Goal: Task Accomplishment & Management: Use online tool/utility

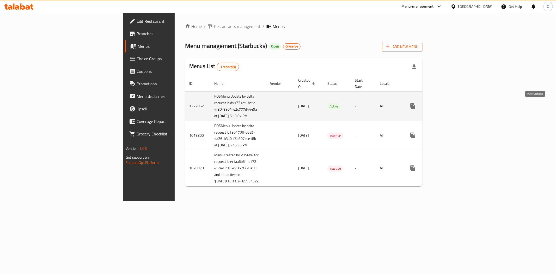
click at [457, 107] on link "enhanced table" at bounding box center [450, 106] width 13 height 13
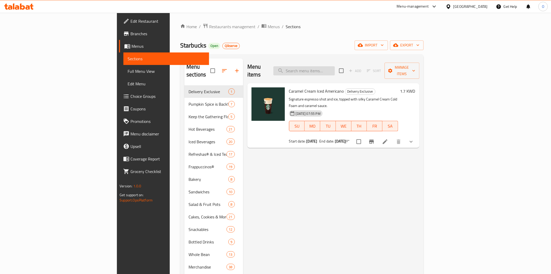
click at [335, 66] on input "search" at bounding box center [304, 70] width 61 height 9
paste input "Whole Bean Coffee Espresso Decaf 250g"
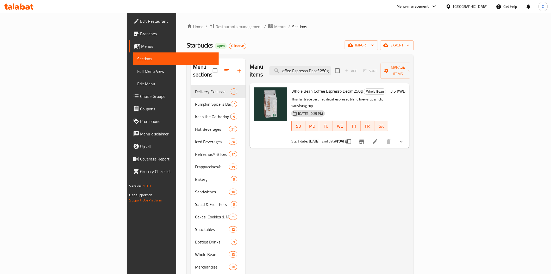
type input "Whole Bean Coffee Espresso Decaf 250g"
click at [378, 139] on icon at bounding box center [375, 141] width 5 height 5
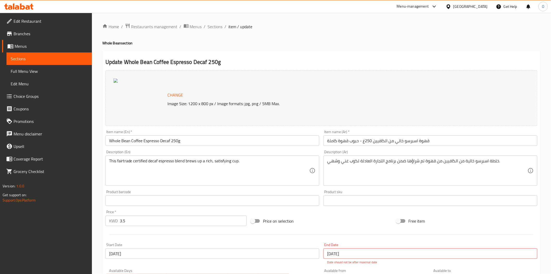
click at [44, 35] on span "Branches" at bounding box center [51, 33] width 74 height 6
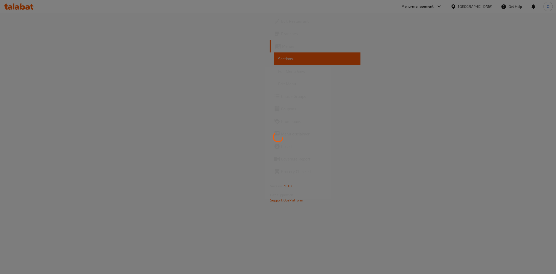
click at [439, 7] on div at bounding box center [278, 137] width 556 height 274
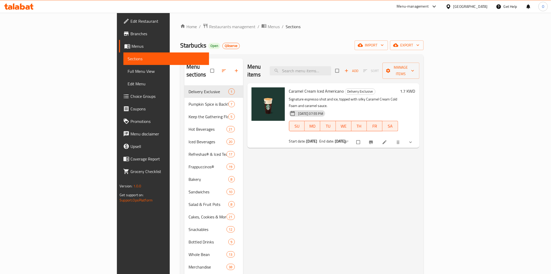
click at [429, 7] on div "Menu-management" at bounding box center [413, 6] width 32 height 6
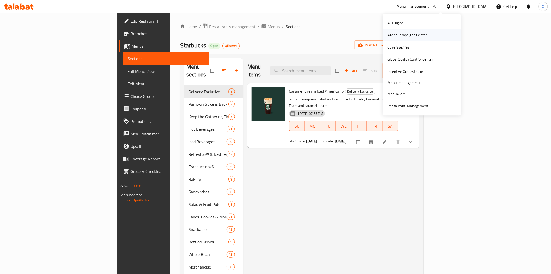
click at [422, 35] on div "Agent Campaigns Center" at bounding box center [407, 35] width 39 height 6
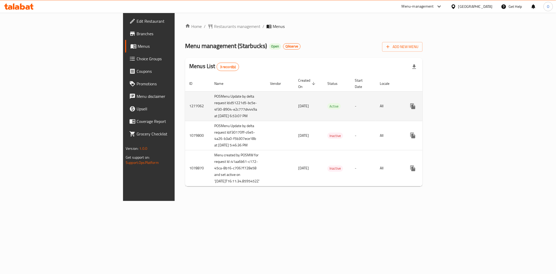
click at [453, 105] on icon "enhanced table" at bounding box center [450, 106] width 6 height 6
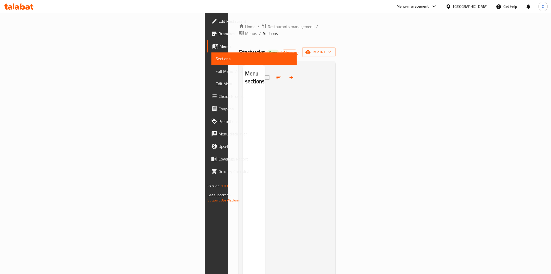
click at [207, 39] on link "Branches" at bounding box center [252, 33] width 90 height 13
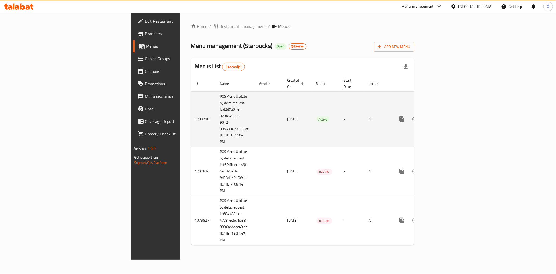
click at [442, 117] on icon "enhanced table" at bounding box center [439, 119] width 5 height 5
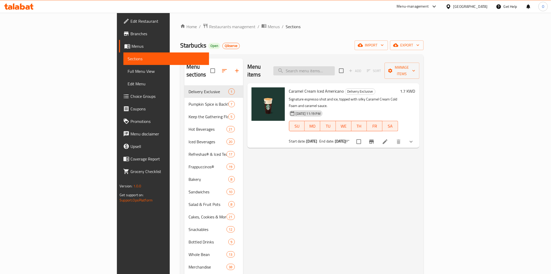
click at [335, 66] on input "search" at bounding box center [304, 70] width 61 height 9
paste input "Whole Bean Coffee Espresso Decaf 250g"
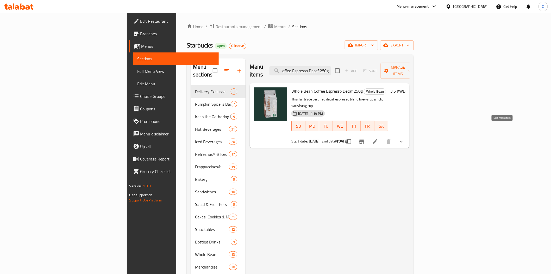
type input "Whole Bean Coffee Espresso Decaf 250g"
click at [379, 138] on icon at bounding box center [375, 141] width 6 height 6
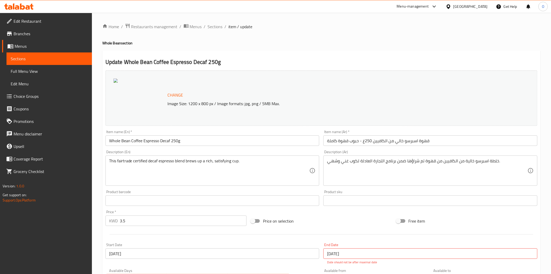
click at [19, 33] on span "Branches" at bounding box center [51, 33] width 74 height 6
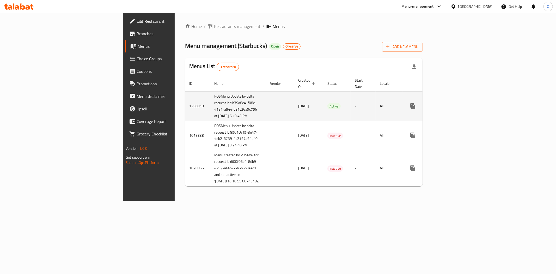
click at [453, 105] on icon "enhanced table" at bounding box center [450, 106] width 6 height 6
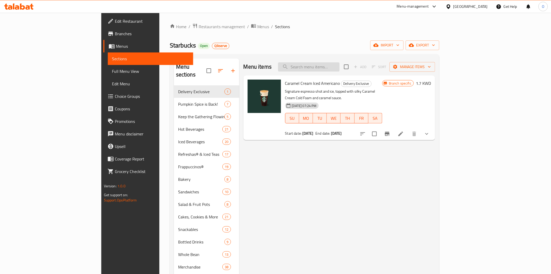
click at [336, 66] on input "search" at bounding box center [308, 66] width 61 height 9
paste input "Whole Bean Coffee Espresso Decaf 250g"
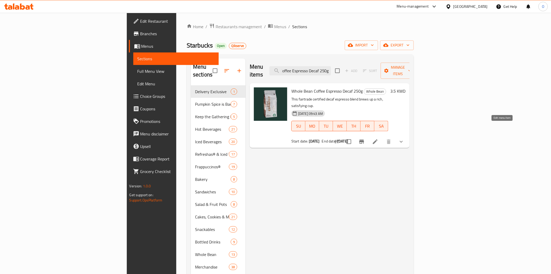
type input "Whole Bean Coffee Espresso Decaf 250g"
click at [379, 138] on icon at bounding box center [375, 141] width 6 height 6
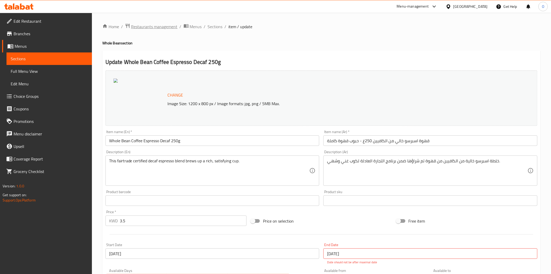
drag, startPoint x: 51, startPoint y: 35, endPoint x: 149, endPoint y: 24, distance: 98.8
click at [51, 35] on span "Branches" at bounding box center [51, 33] width 74 height 6
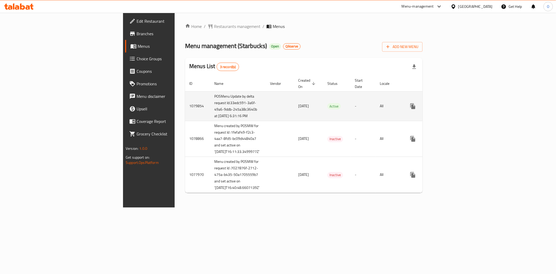
click at [453, 104] on icon "enhanced table" at bounding box center [450, 106] width 5 height 5
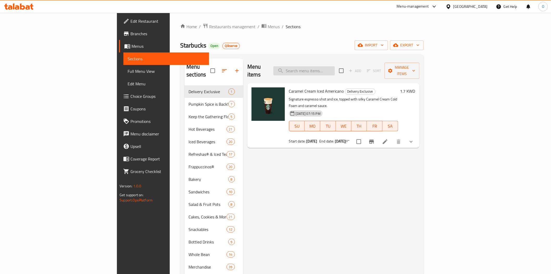
click at [335, 67] on input "search" at bounding box center [304, 70] width 61 height 9
paste input "Whole Bean Coffee Espresso Decaf 250g"
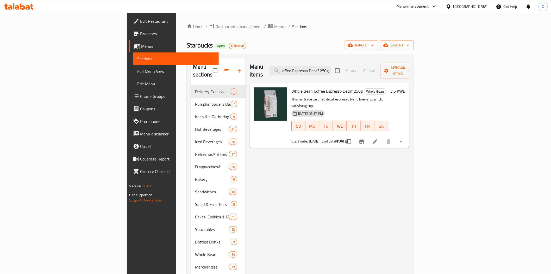
type input "Whole Bean Coffee Espresso Decaf 250g"
click at [379, 138] on icon at bounding box center [375, 141] width 6 height 6
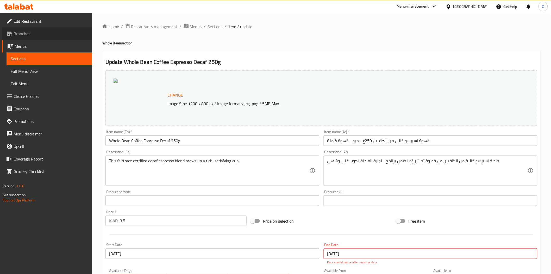
click at [47, 34] on span "Branches" at bounding box center [51, 33] width 74 height 6
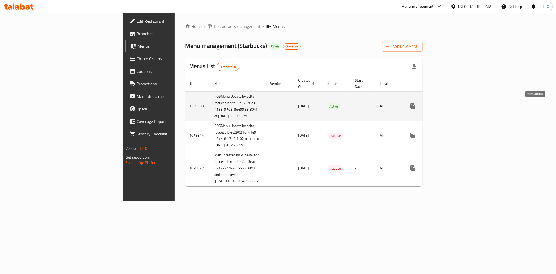
click at [457, 104] on link "enhanced table" at bounding box center [450, 106] width 13 height 13
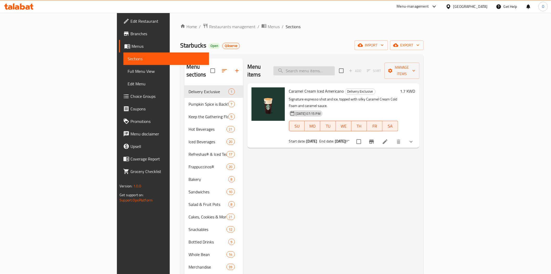
click at [335, 66] on input "search" at bounding box center [304, 70] width 61 height 9
paste input "Whole Bean Coffee Espresso Decaf 250g"
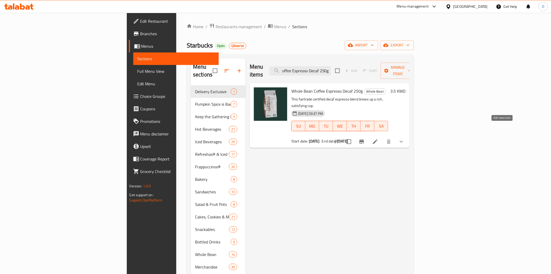
type input "Whole Bean Coffee Espresso Decaf 250g"
click at [379, 138] on icon at bounding box center [375, 141] width 6 height 6
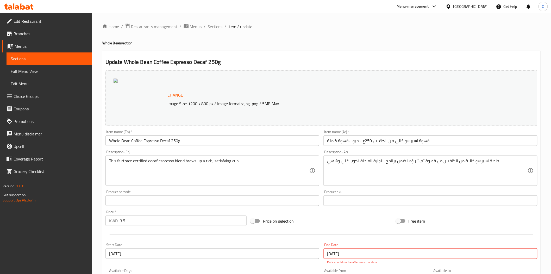
click at [38, 32] on span "Branches" at bounding box center [51, 33] width 74 height 6
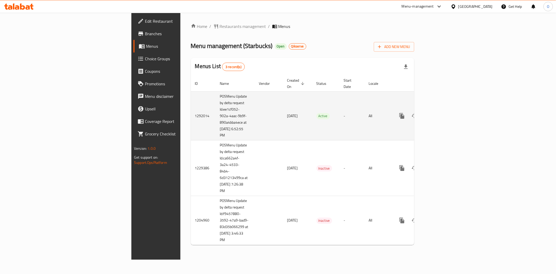
click at [442, 113] on icon "enhanced table" at bounding box center [439, 116] width 6 height 6
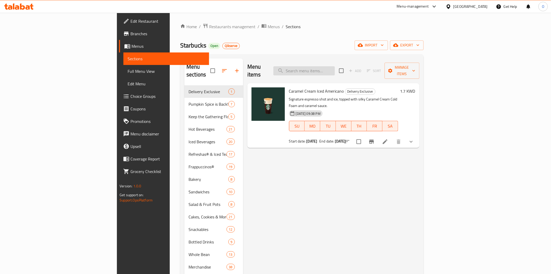
click at [335, 70] on input "search" at bounding box center [304, 70] width 61 height 9
paste input "Whole Bean Coffee Espresso Decaf 250g"
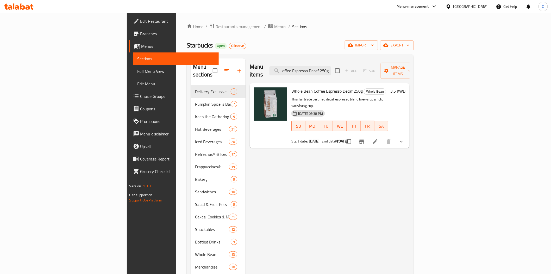
type input "Whole Bean Coffee Espresso Decaf 250g"
click at [379, 138] on icon at bounding box center [375, 141] width 6 height 6
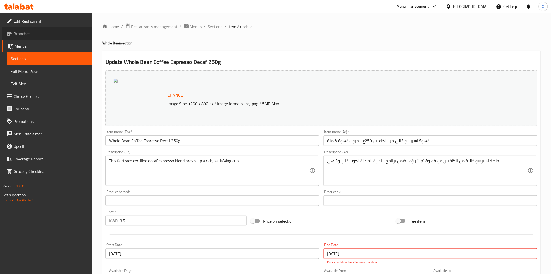
click at [48, 36] on span "Branches" at bounding box center [51, 33] width 74 height 6
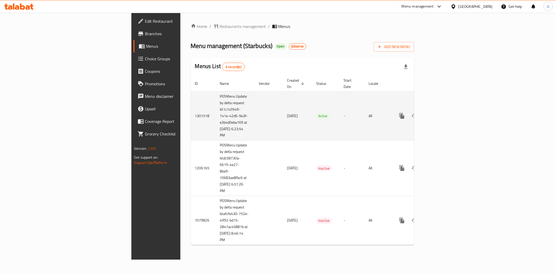
click at [442, 113] on icon "enhanced table" at bounding box center [439, 116] width 6 height 6
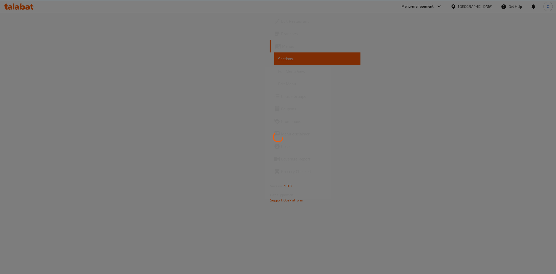
click at [360, 55] on div at bounding box center [278, 137] width 556 height 274
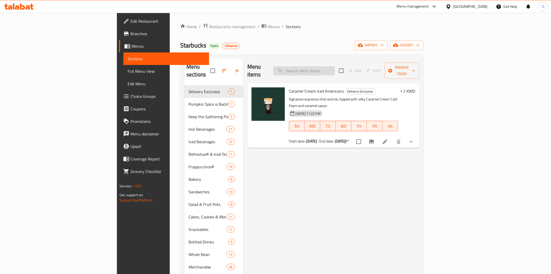
click at [335, 67] on input "search" at bounding box center [304, 70] width 61 height 9
paste input "Whole Bean Coffee Espresso Decaf 250g"
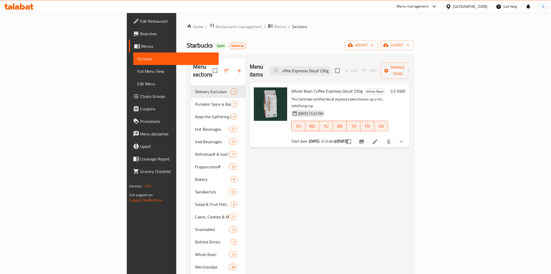
type input "Whole Bean Coffee Espresso Decaf 250g"
click at [383, 137] on li at bounding box center [375, 141] width 15 height 9
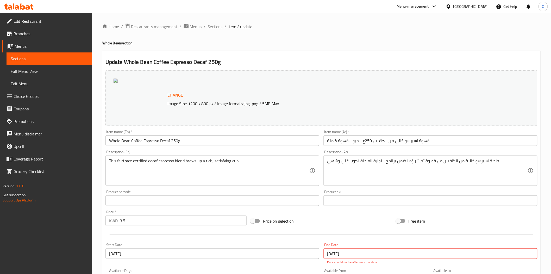
click at [34, 32] on span "Branches" at bounding box center [51, 33] width 74 height 6
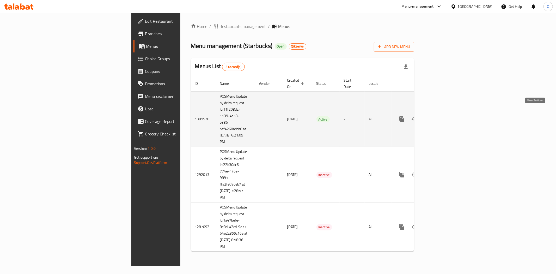
click at [446, 113] on link "enhanced table" at bounding box center [439, 119] width 13 height 13
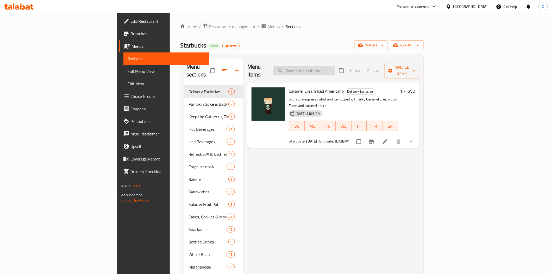
click at [335, 70] on input "search" at bounding box center [304, 70] width 61 height 9
paste input "Whole Bean Coffee Espresso Decaf 250g"
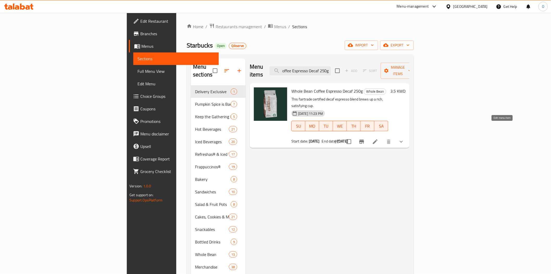
type input "Whole Bean Coffee Espresso Decaf 250g"
click at [379, 138] on icon at bounding box center [375, 141] width 6 height 6
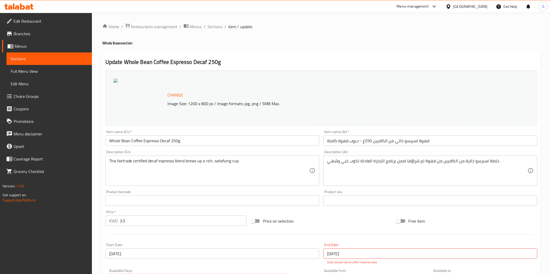
click at [26, 32] on span "Branches" at bounding box center [51, 33] width 74 height 6
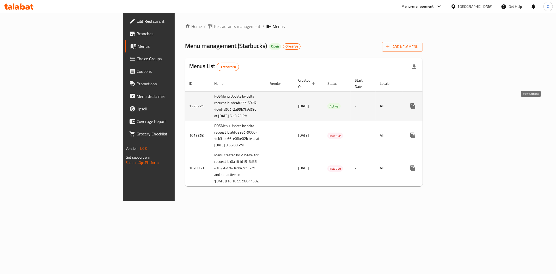
click at [453, 106] on icon "enhanced table" at bounding box center [450, 106] width 6 height 6
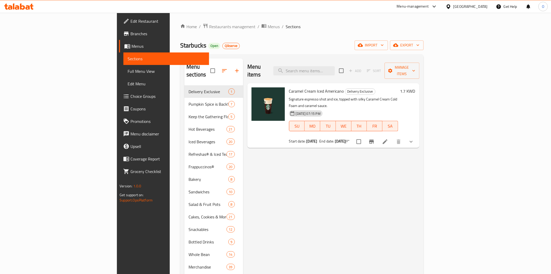
click at [375, 50] on div "Starbucks Open Qikserve import export" at bounding box center [301, 45] width 243 height 10
click at [335, 67] on input "search" at bounding box center [304, 70] width 61 height 9
paste input "Whole Bean Coffee Espresso Decaf 250g"
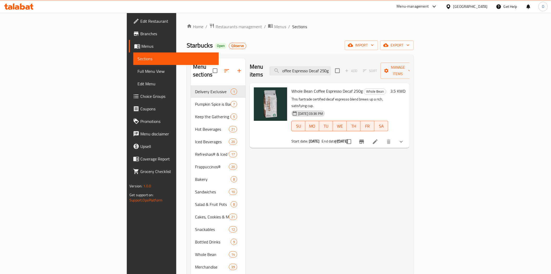
type input "Whole Bean Coffee Espresso Decaf 250g"
click at [379, 138] on icon at bounding box center [375, 141] width 6 height 6
